Goal: Check status: Check status

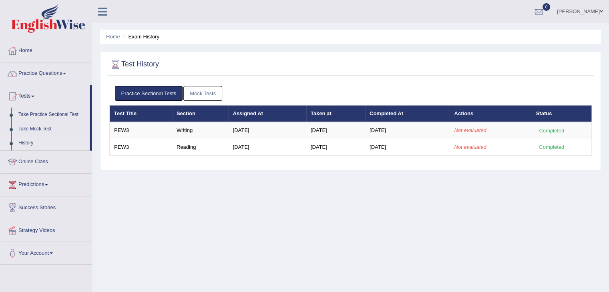
click at [22, 141] on link "History" at bounding box center [52, 143] width 75 height 14
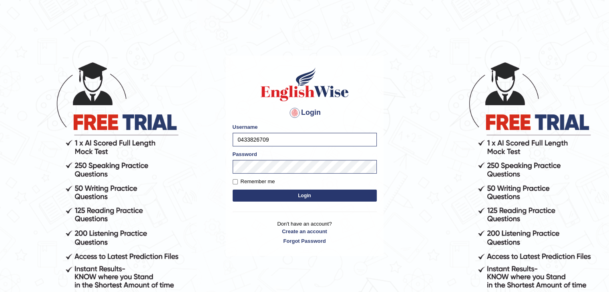
click at [295, 191] on button "Login" at bounding box center [305, 196] width 144 height 12
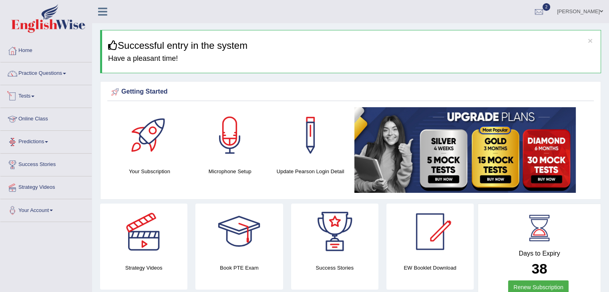
click at [24, 96] on link "Tests" at bounding box center [45, 95] width 91 height 20
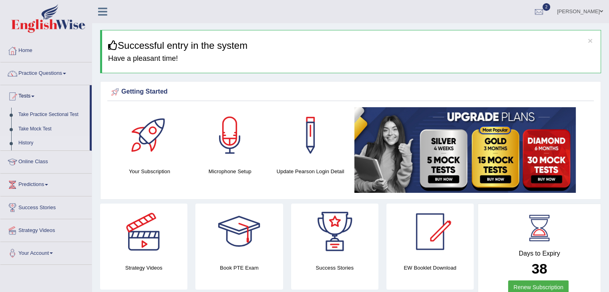
click at [32, 140] on link "History" at bounding box center [52, 143] width 75 height 14
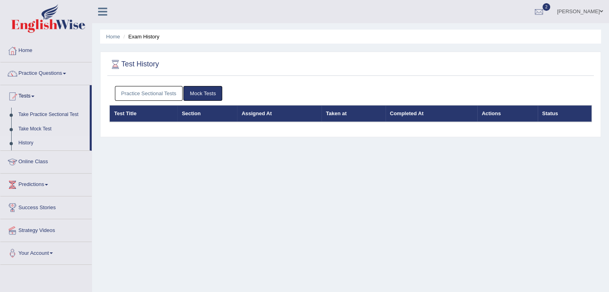
click at [144, 89] on link "Practice Sectional Tests" at bounding box center [149, 93] width 68 height 15
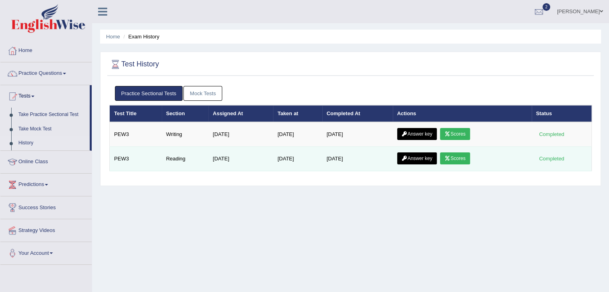
click at [464, 155] on link "Scores" at bounding box center [455, 158] width 30 height 12
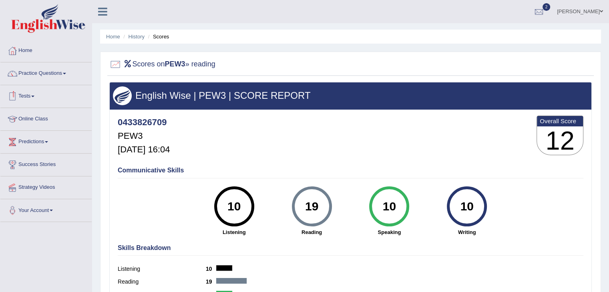
click at [30, 98] on link "Tests" at bounding box center [45, 95] width 91 height 20
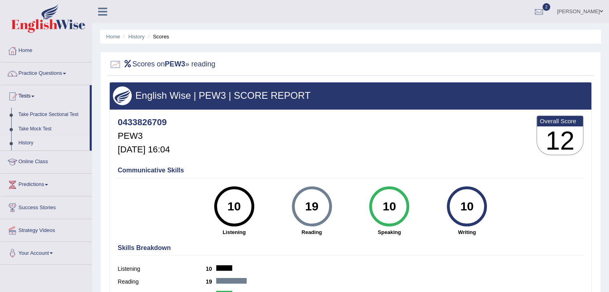
click at [25, 142] on link "History" at bounding box center [52, 143] width 75 height 14
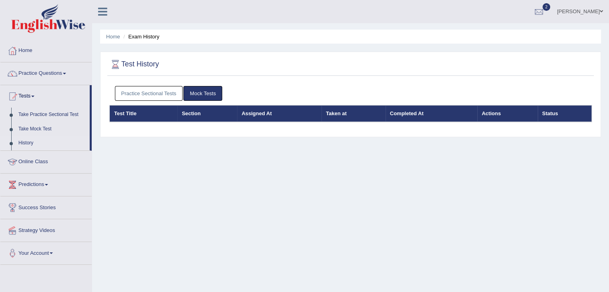
click at [150, 95] on link "Practice Sectional Tests" at bounding box center [149, 93] width 68 height 15
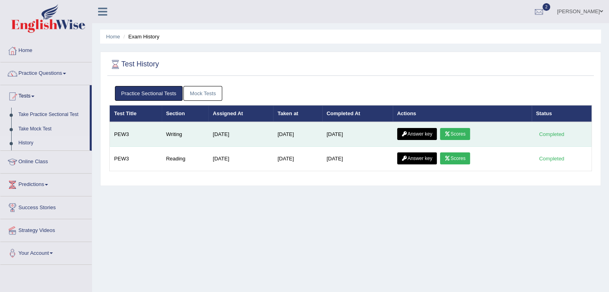
click at [457, 131] on link "Scores" at bounding box center [455, 134] width 30 height 12
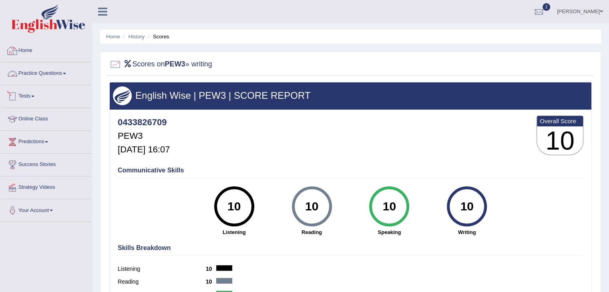
click at [32, 97] on link "Tests" at bounding box center [45, 95] width 91 height 20
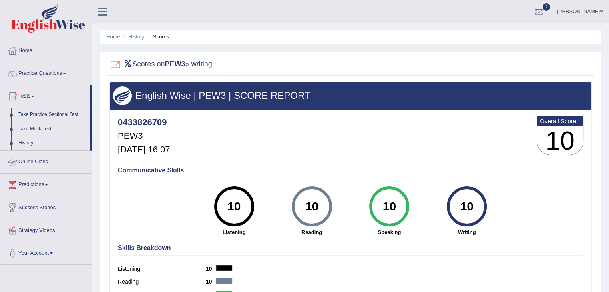
click at [26, 144] on link "History" at bounding box center [52, 143] width 75 height 14
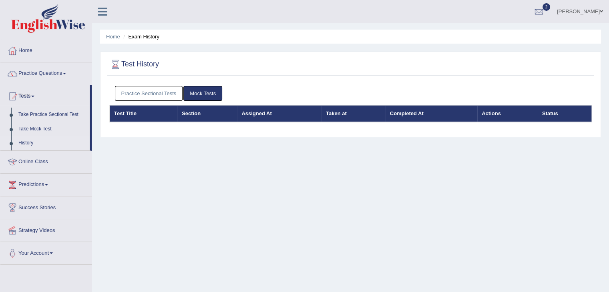
click at [139, 91] on link "Practice Sectional Tests" at bounding box center [149, 93] width 68 height 15
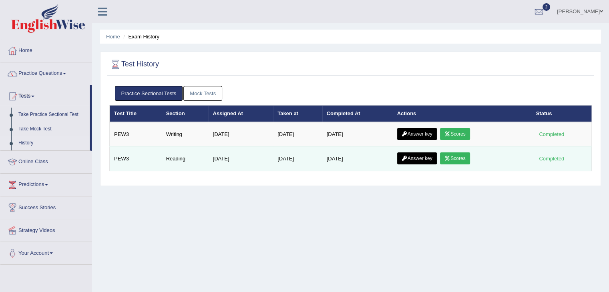
click at [450, 156] on icon at bounding box center [447, 158] width 6 height 5
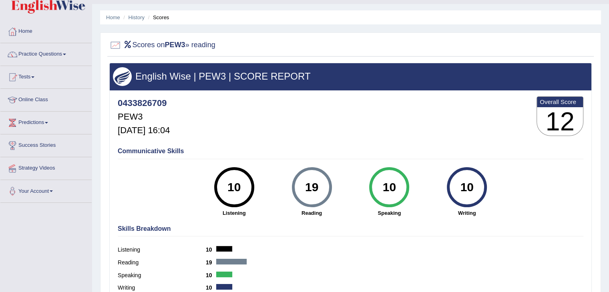
scroll to position [19, 0]
click at [29, 73] on link "Tests" at bounding box center [45, 76] width 91 height 20
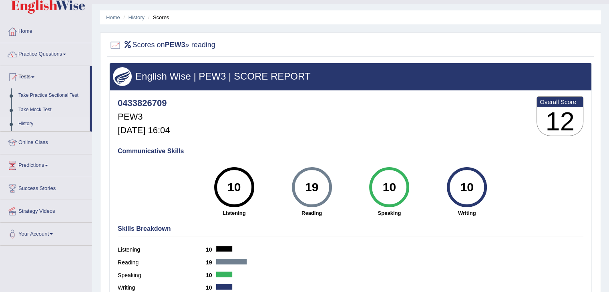
click at [27, 129] on link "History" at bounding box center [52, 124] width 75 height 14
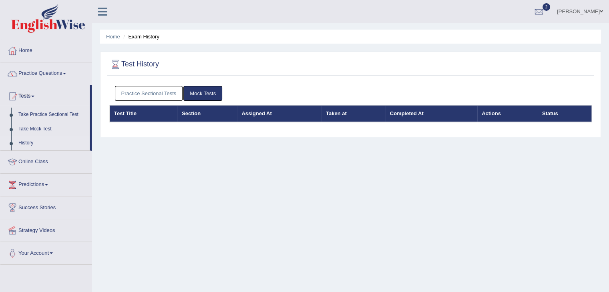
click at [148, 88] on link "Practice Sectional Tests" at bounding box center [149, 93] width 68 height 15
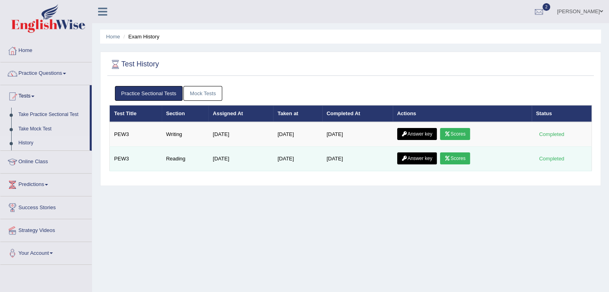
click at [408, 154] on link "Answer key" at bounding box center [417, 158] width 40 height 12
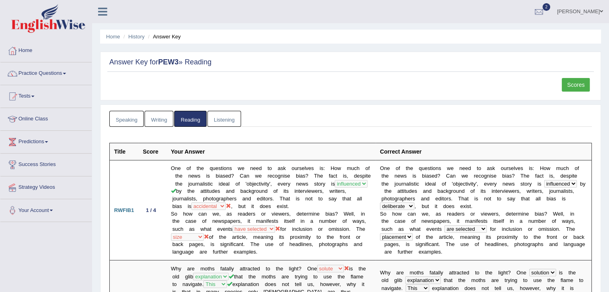
click at [131, 119] on link "Speaking" at bounding box center [126, 119] width 34 height 16
